Goal: Information Seeking & Learning: Understand process/instructions

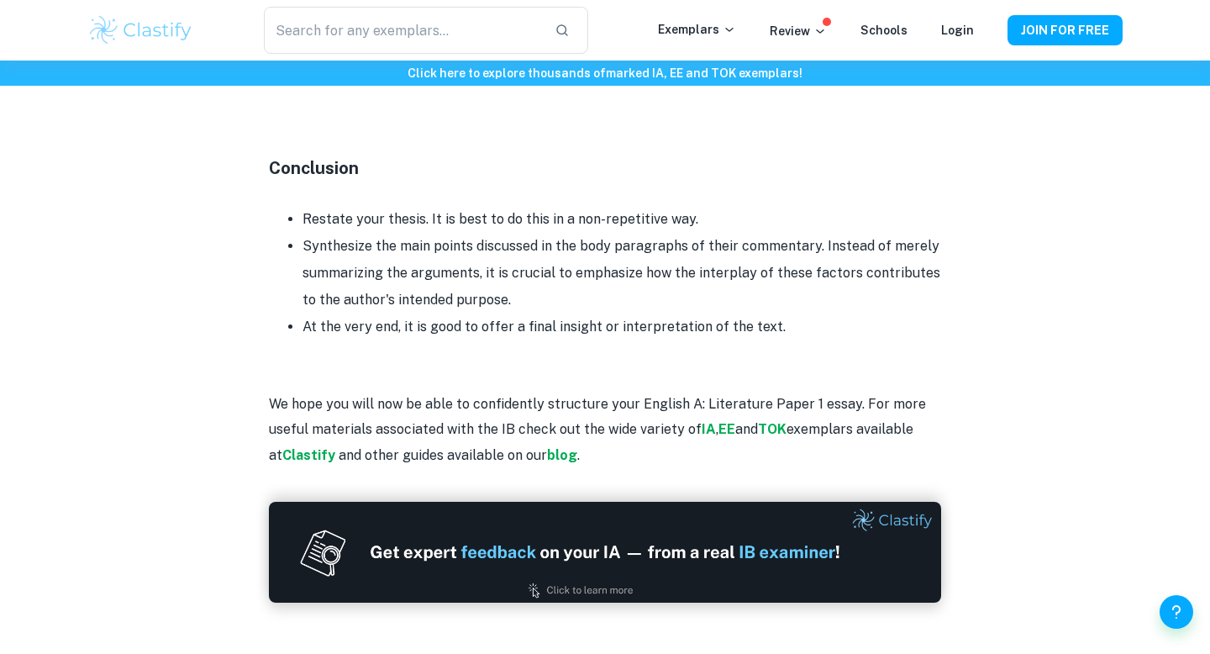
scroll to position [1943, 0]
drag, startPoint x: 372, startPoint y: 226, endPoint x: 635, endPoint y: 226, distance: 263.0
click at [635, 226] on li "Restate your thesis. It is best to do this in a non-repetitive way." at bounding box center [621, 220] width 639 height 27
click at [539, 224] on li "Restate your thesis. It is best to do this in a non-repetitive way." at bounding box center [621, 220] width 639 height 27
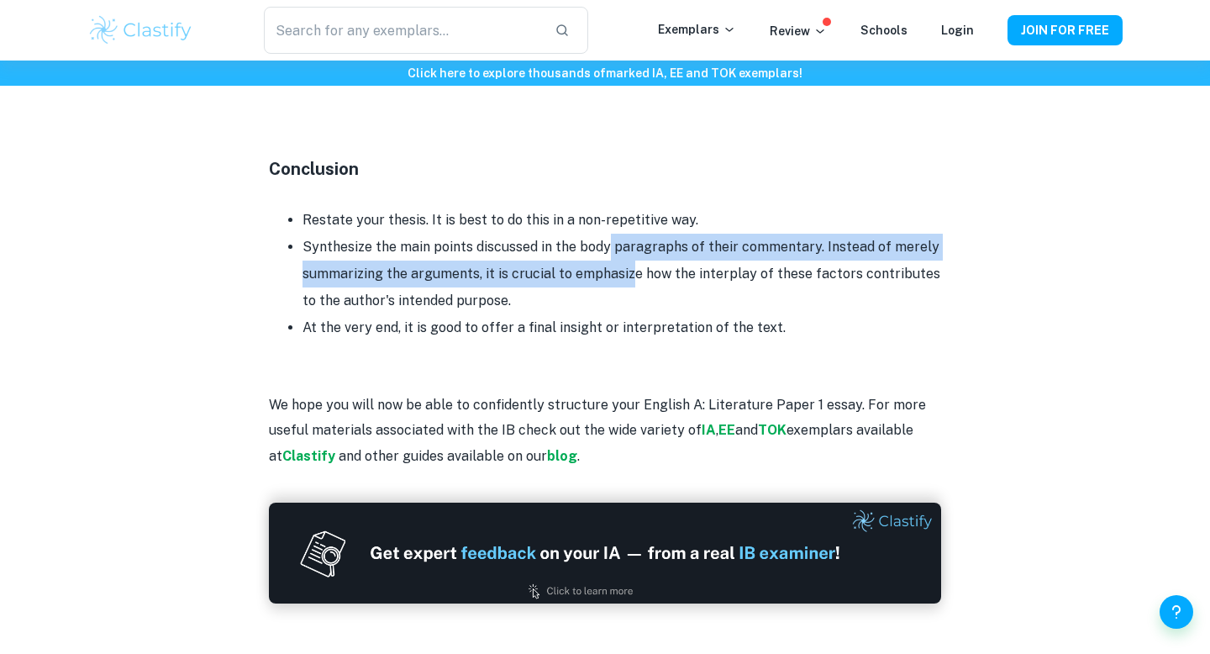
drag, startPoint x: 627, startPoint y: 286, endPoint x: 608, endPoint y: 249, distance: 41.7
click at [608, 249] on li "Synthesize the main points discussed in the body paragraphs of their commentary…" at bounding box center [621, 274] width 639 height 81
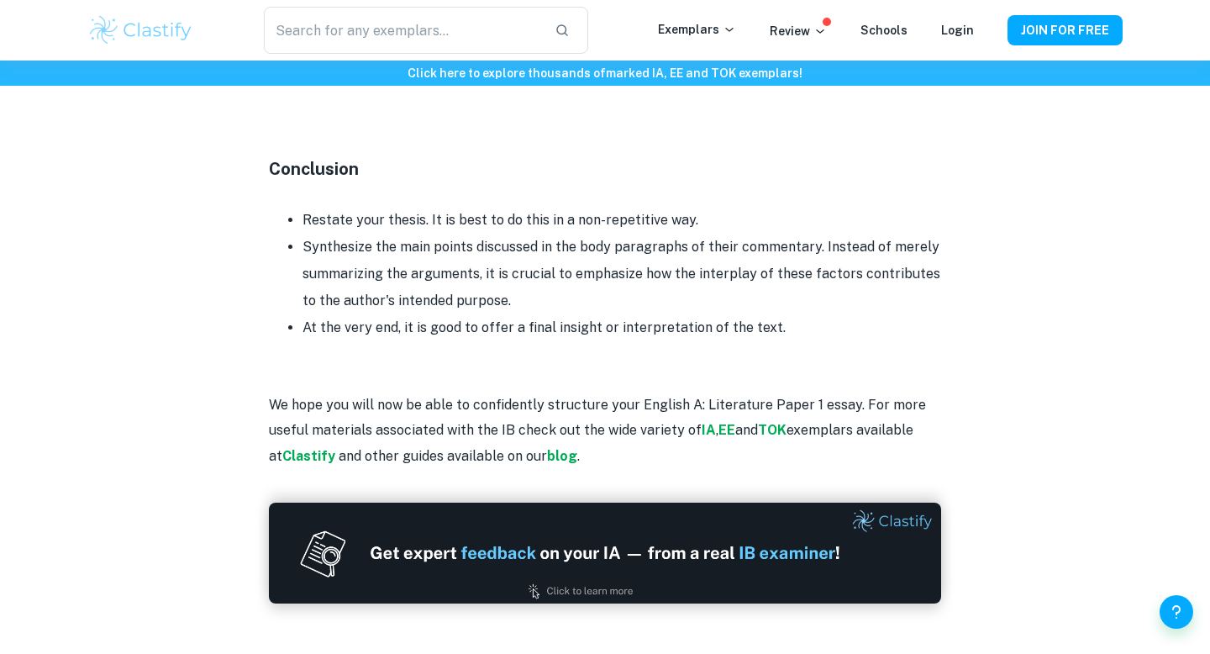
click at [545, 280] on li "Synthesize the main points discussed in the body paragraphs of their commentary…" at bounding box center [621, 274] width 639 height 81
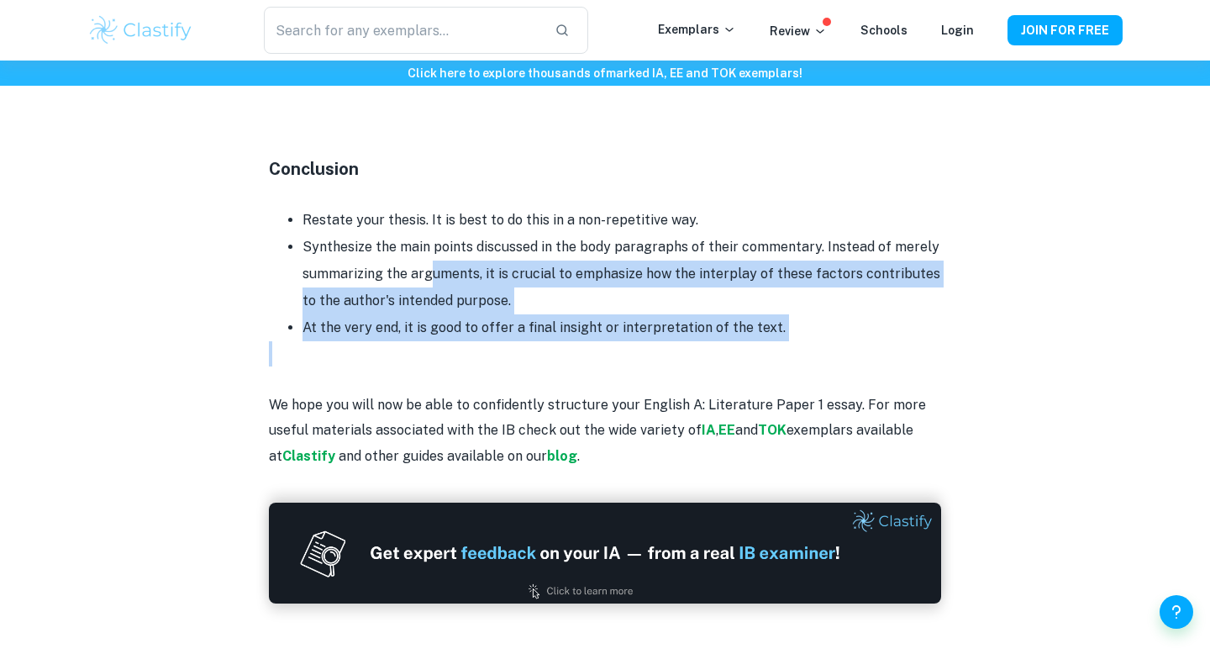
drag, startPoint x: 427, startPoint y: 275, endPoint x: 631, endPoint y: 354, distance: 218.9
drag, startPoint x: 895, startPoint y: 321, endPoint x: 428, endPoint y: 164, distance: 492.9
drag, startPoint x: 428, startPoint y: 165, endPoint x: 623, endPoint y: 468, distance: 361.0
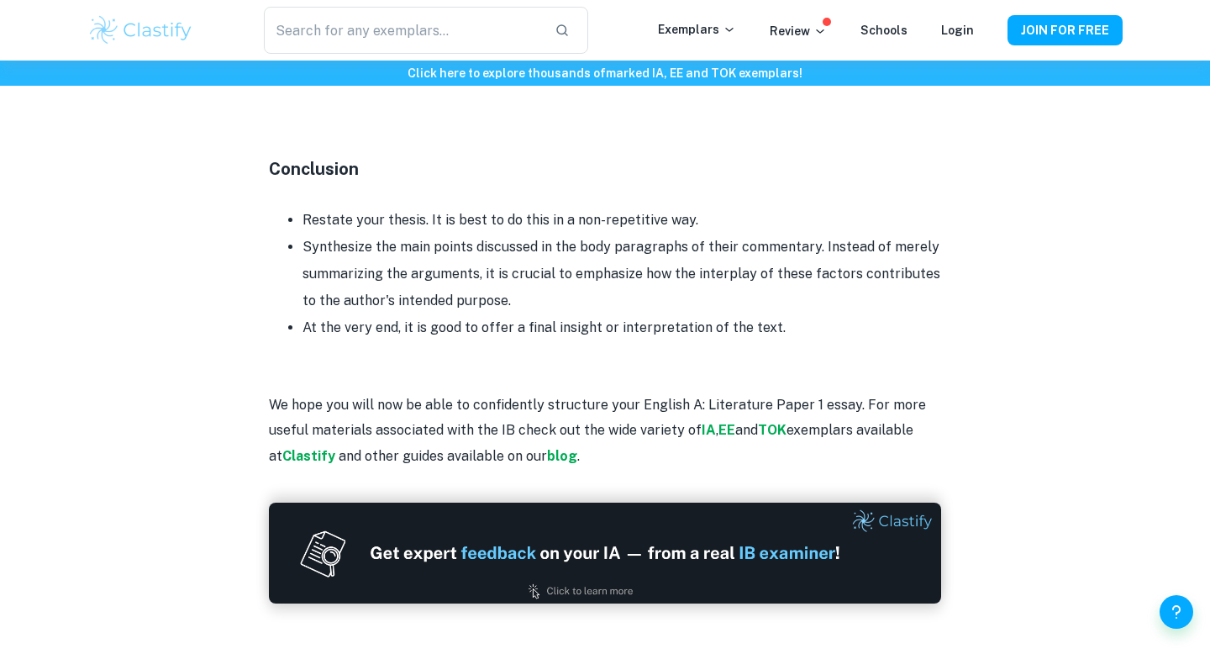
scroll to position [1958, 0]
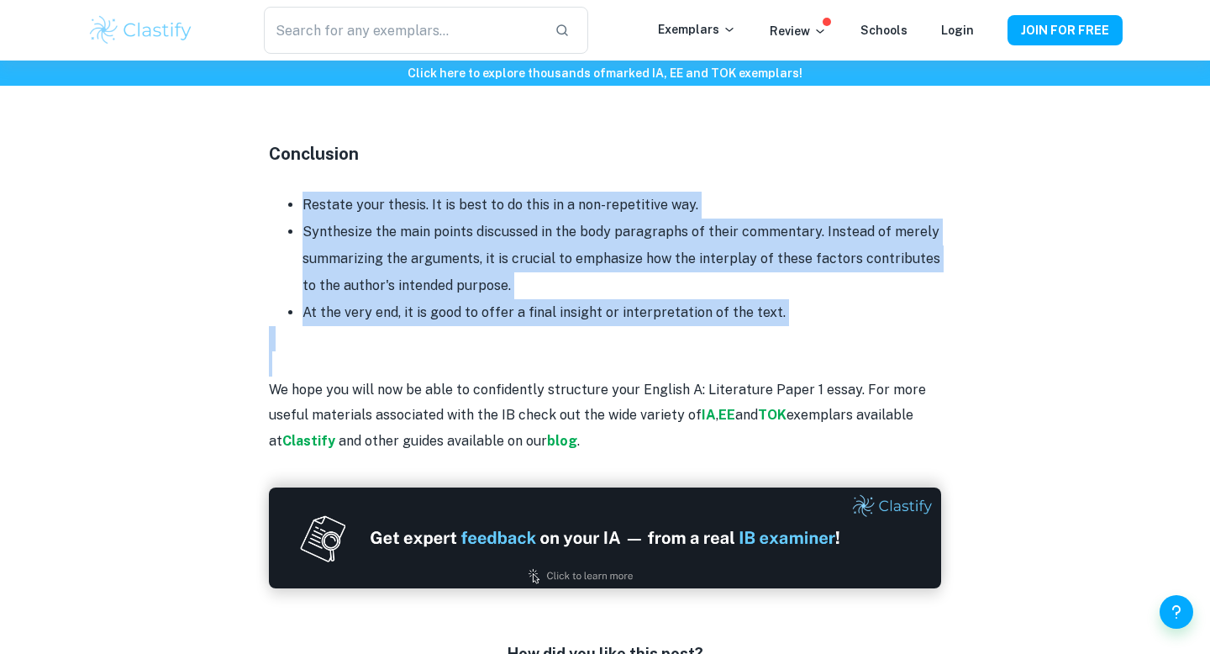
drag, startPoint x: 397, startPoint y: 182, endPoint x: 495, endPoint y: 366, distance: 208.2
click at [487, 269] on li "Synthesize the main points discussed in the body paragraphs of their commentary…" at bounding box center [621, 258] width 639 height 81
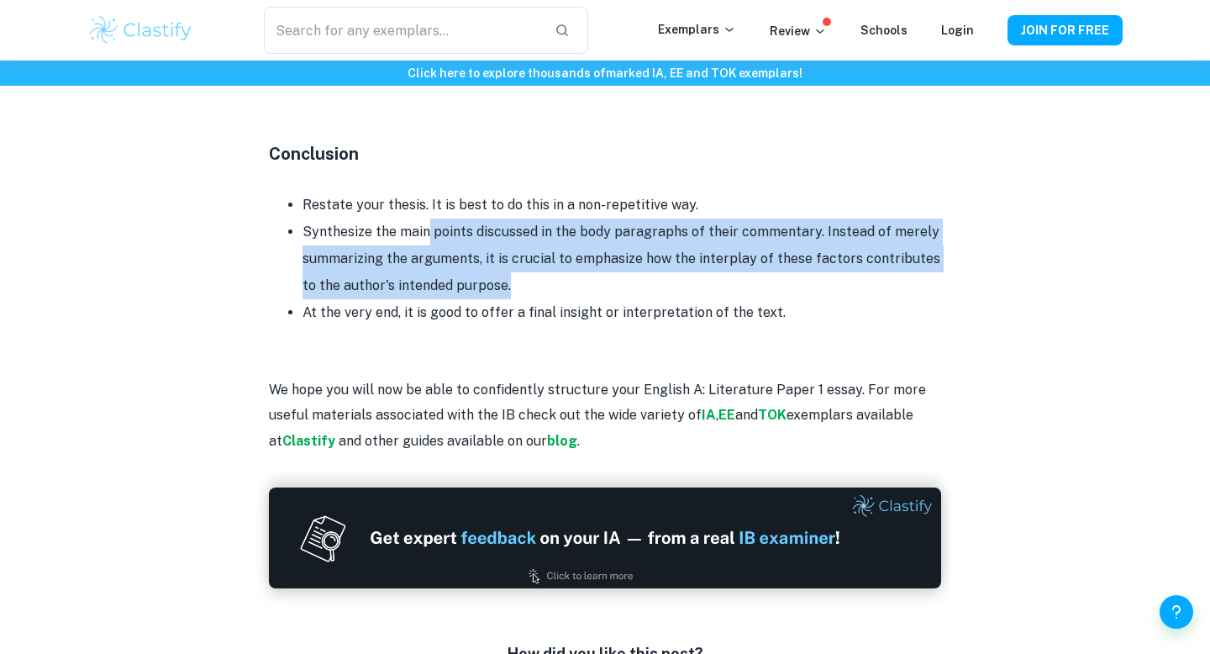
drag, startPoint x: 534, startPoint y: 287, endPoint x: 431, endPoint y: 231, distance: 116.6
click at [431, 231] on li "Synthesize the main points discussed in the body paragraphs of their commentary…" at bounding box center [621, 258] width 639 height 81
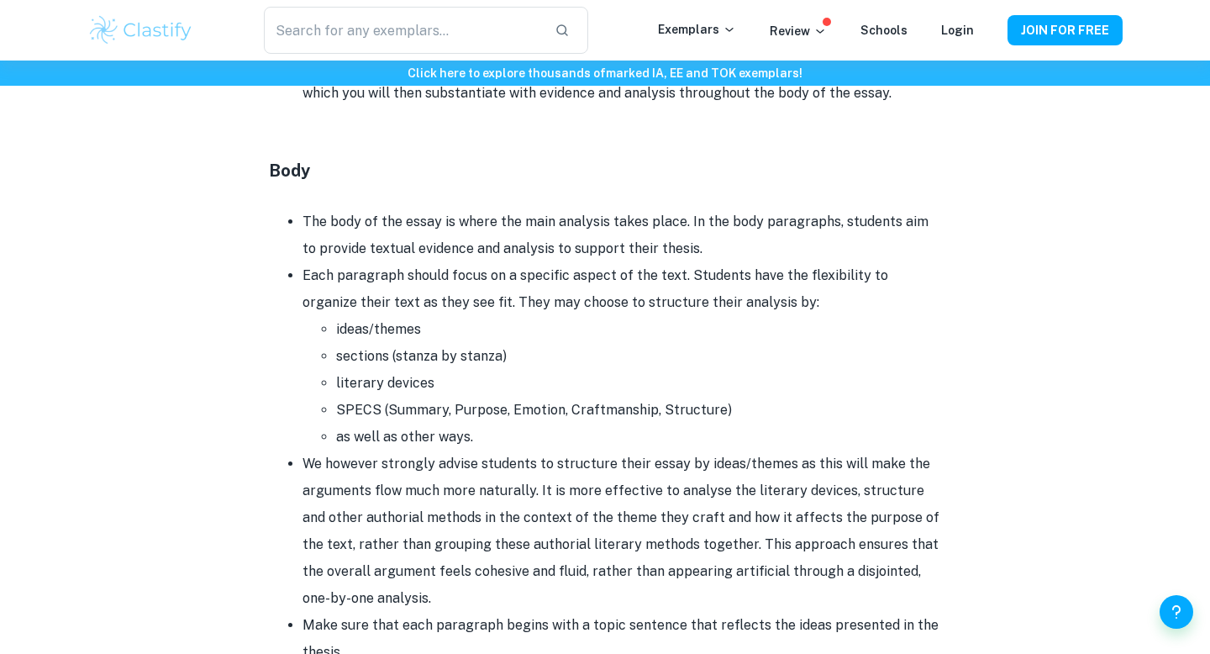
scroll to position [1281, 0]
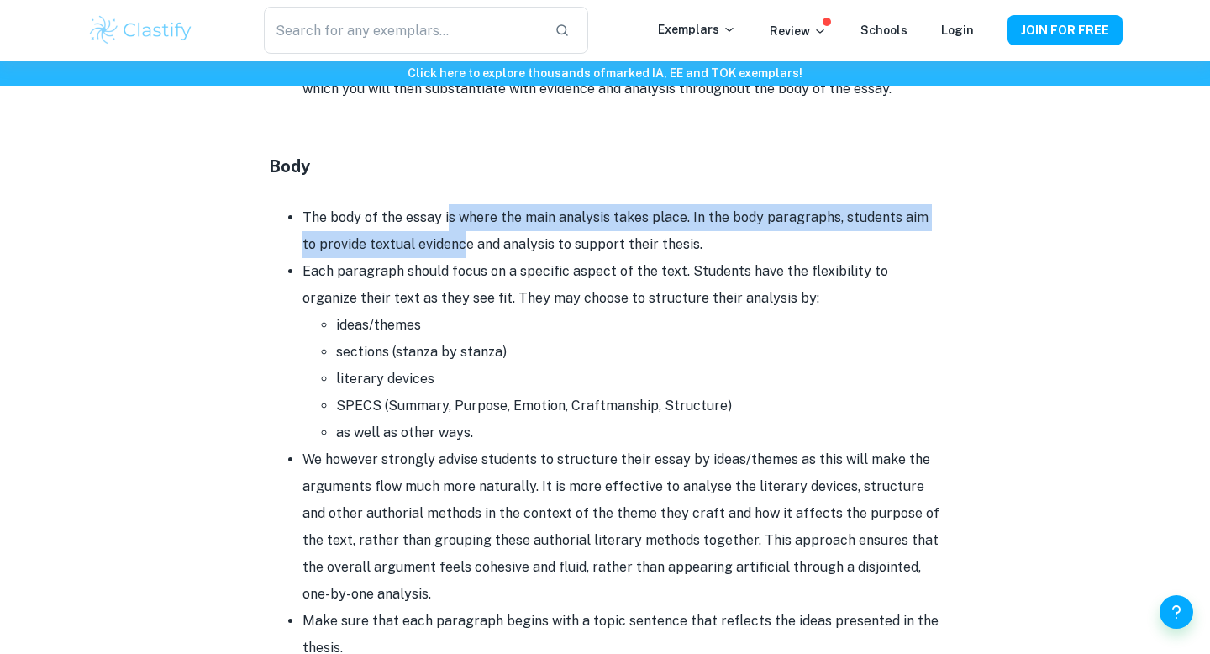
drag, startPoint x: 444, startPoint y: 221, endPoint x: 440, endPoint y: 252, distance: 31.3
click at [440, 252] on li "The body of the essay is where the main analysis takes place. In the body parag…" at bounding box center [621, 231] width 639 height 54
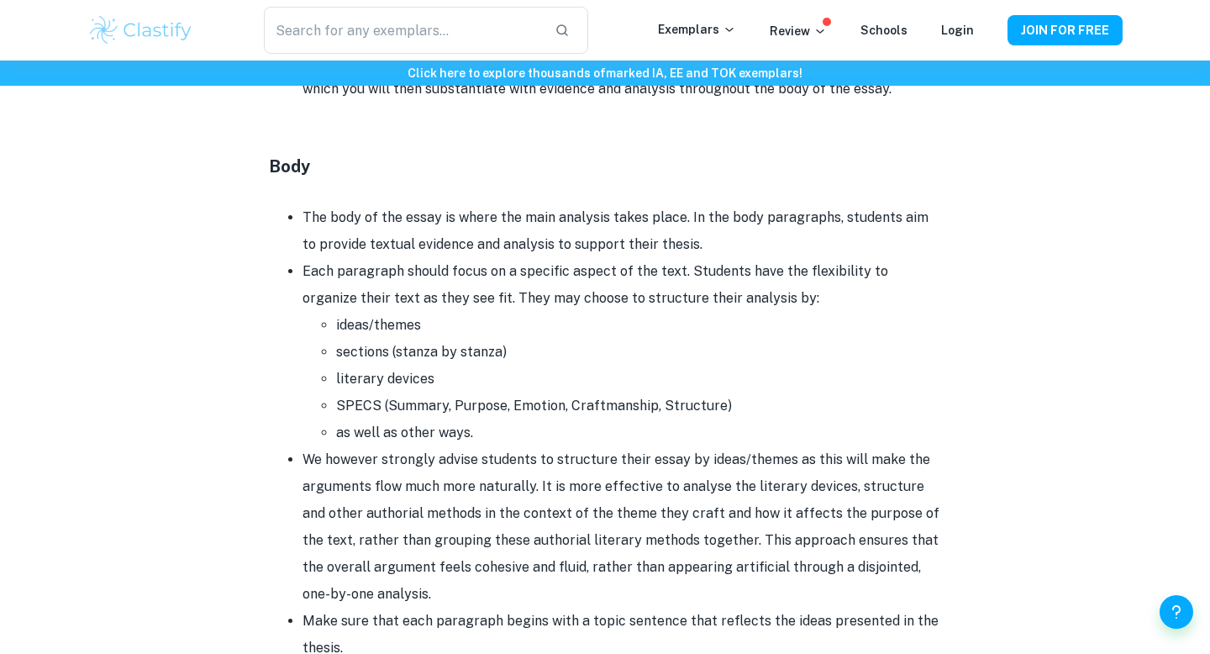
click at [419, 290] on li "Each paragraph should focus on a specific aspect of the text. Students have the…" at bounding box center [621, 352] width 639 height 188
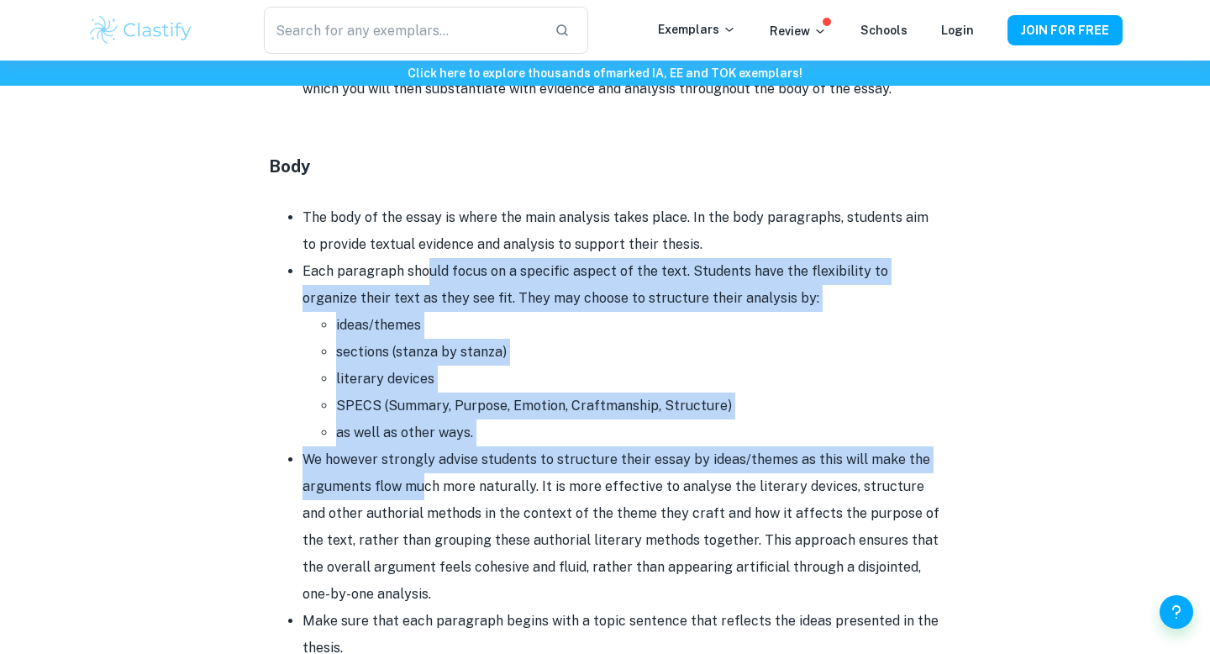
drag, startPoint x: 423, startPoint y: 275, endPoint x: 418, endPoint y: 487, distance: 211.8
click at [418, 487] on ul "The body of the essay is where the main analysis takes place. In the body parag…" at bounding box center [605, 459] width 672 height 511
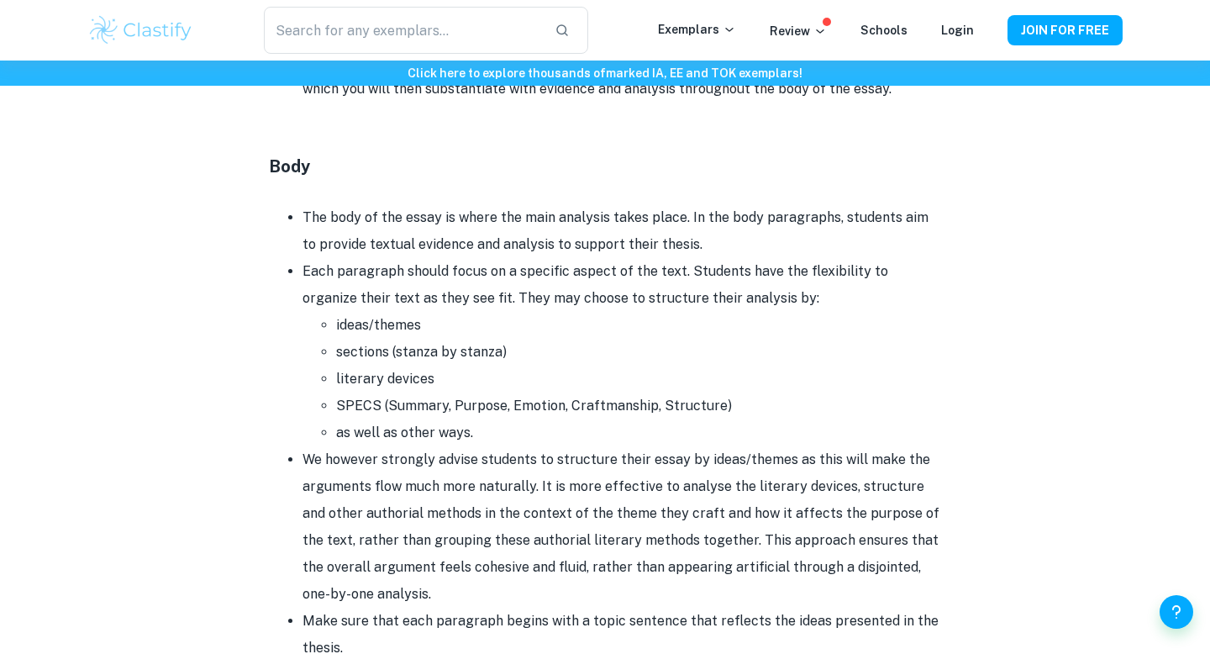
click at [577, 395] on li "SPECS (Summary, Purpose, Emotion, Craftmanship, Structure)" at bounding box center [638, 405] width 605 height 27
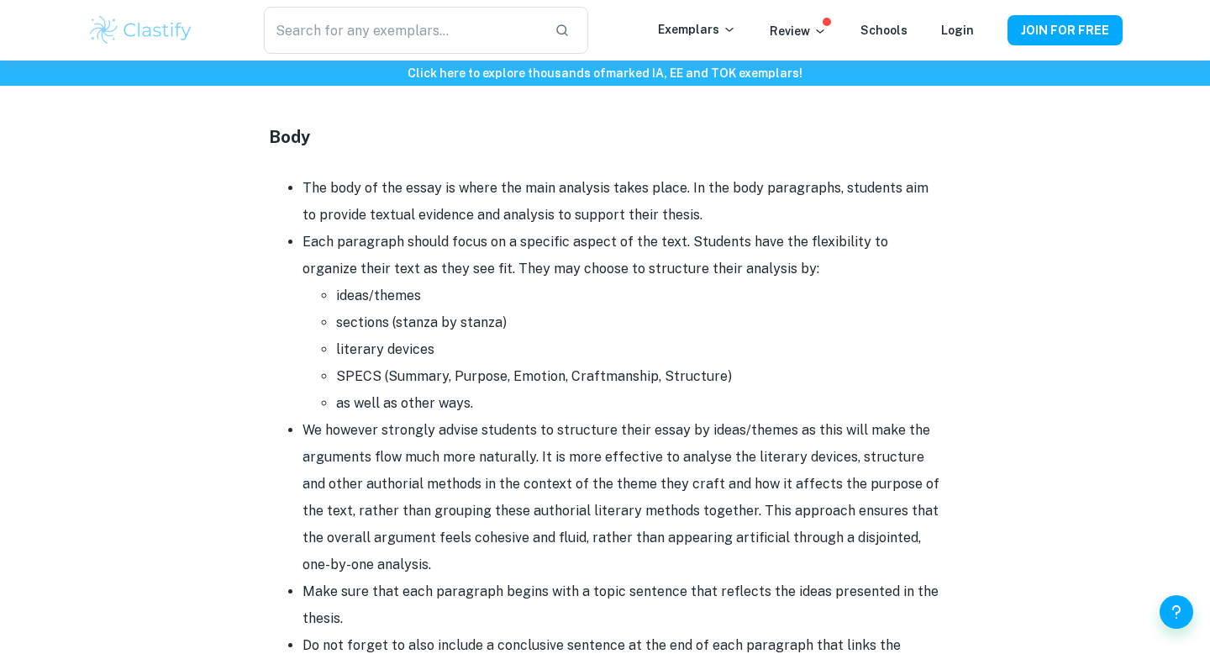
scroll to position [1323, 0]
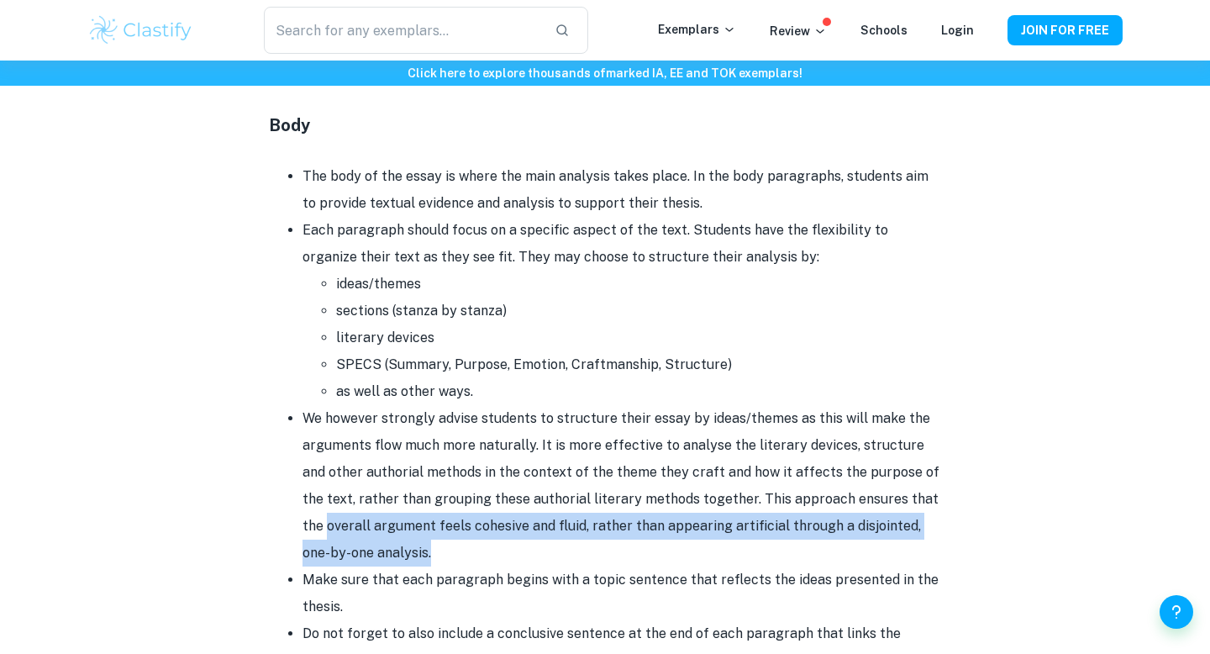
drag, startPoint x: 488, startPoint y: 540, endPoint x: 291, endPoint y: 516, distance: 199.0
click at [291, 516] on ul "The body of the essay is where the main analysis takes place. In the body parag…" at bounding box center [605, 418] width 672 height 511
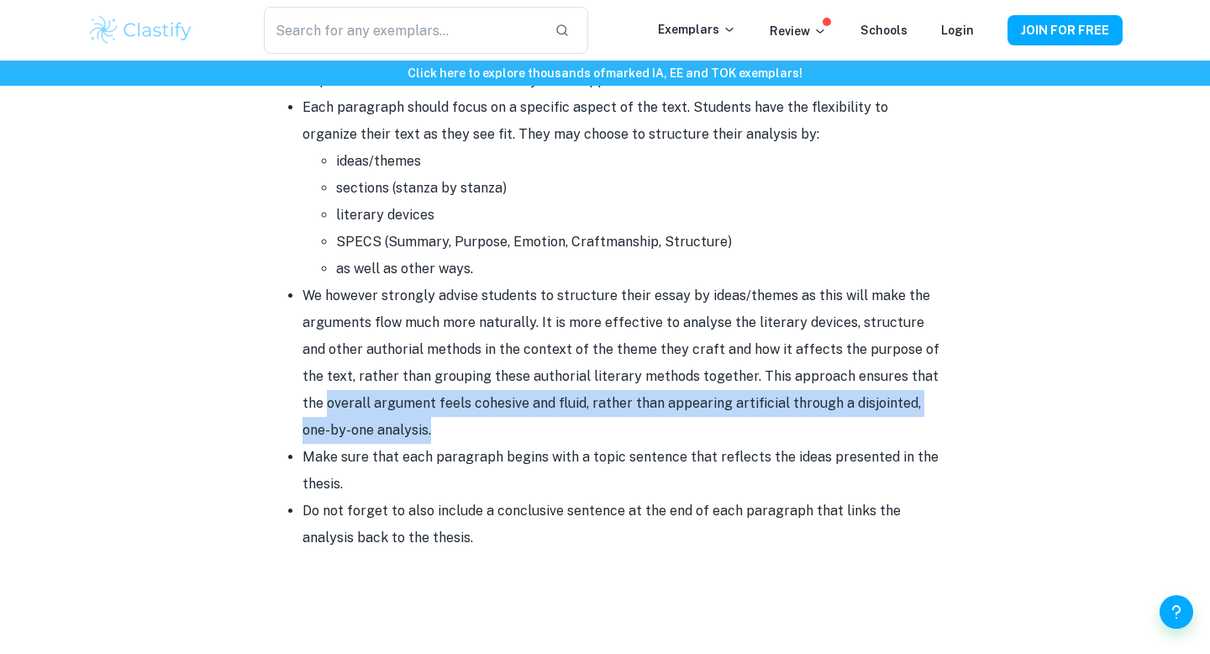
scroll to position [1447, 0]
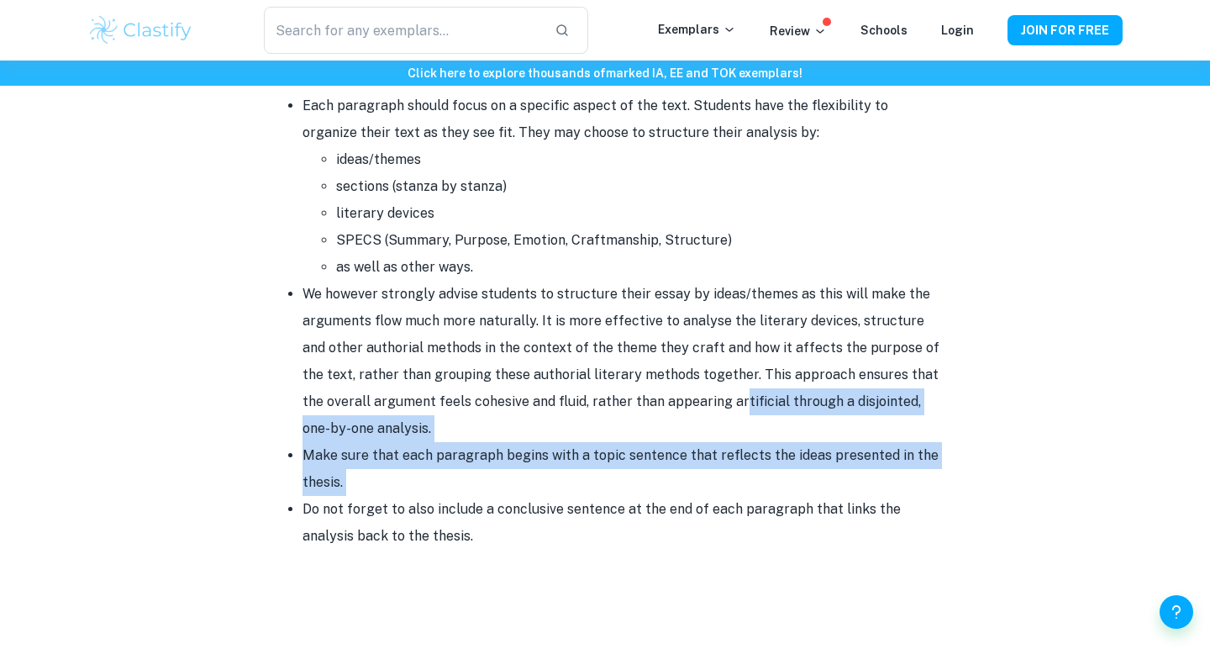
drag, startPoint x: 291, startPoint y: 516, endPoint x: 717, endPoint y: 399, distance: 441.7
click at [717, 399] on ul "The body of the essay is where the main analysis takes place. In the body parag…" at bounding box center [605, 294] width 672 height 511
click at [717, 399] on li "We however strongly advise students to structure their essay by ideas/themes as…" at bounding box center [621, 361] width 639 height 161
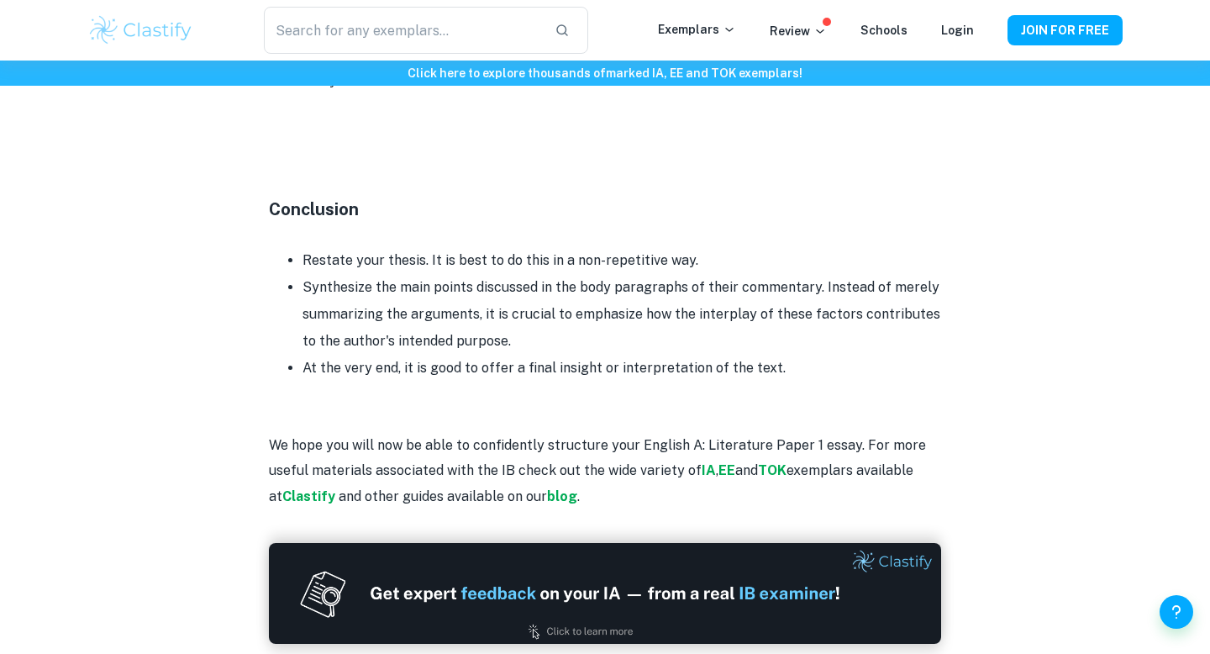
scroll to position [1902, 0]
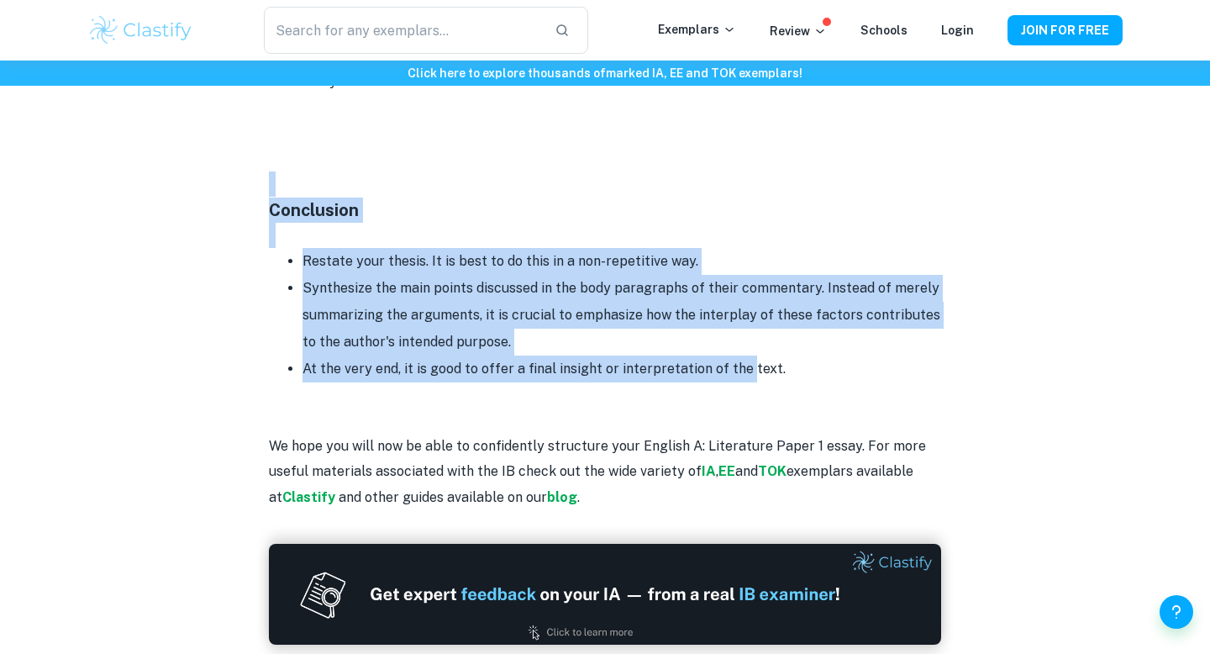
drag, startPoint x: 744, startPoint y: 363, endPoint x: 750, endPoint y: 153, distance: 210.2
click at [750, 153] on p at bounding box center [605, 158] width 672 height 25
